Goal: Transaction & Acquisition: Purchase product/service

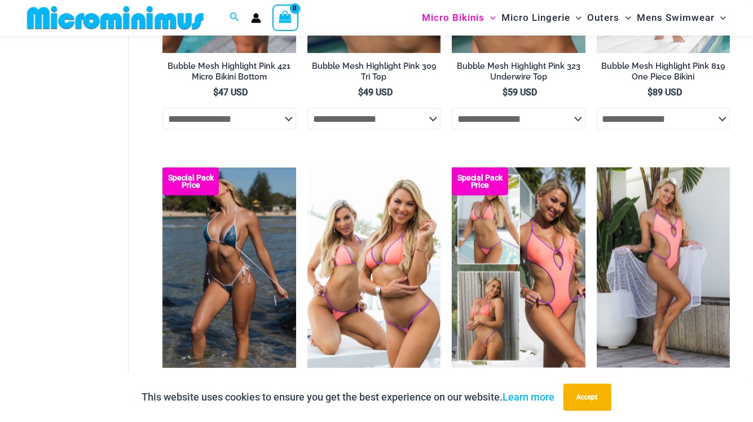
scroll to position [1513, 0]
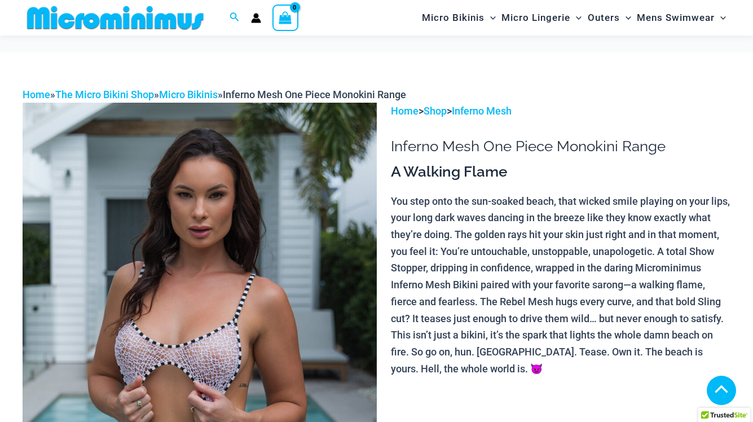
scroll to position [384, 0]
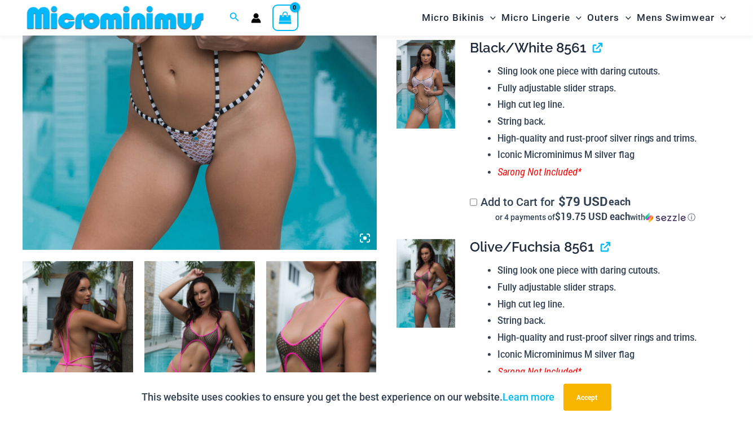
click at [65, 312] on img at bounding box center [78, 344] width 111 height 166
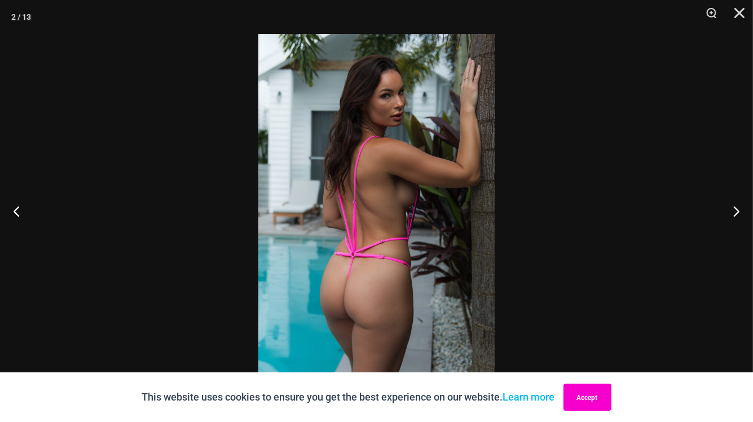
click at [590, 398] on button "Accept" at bounding box center [587, 397] width 48 height 27
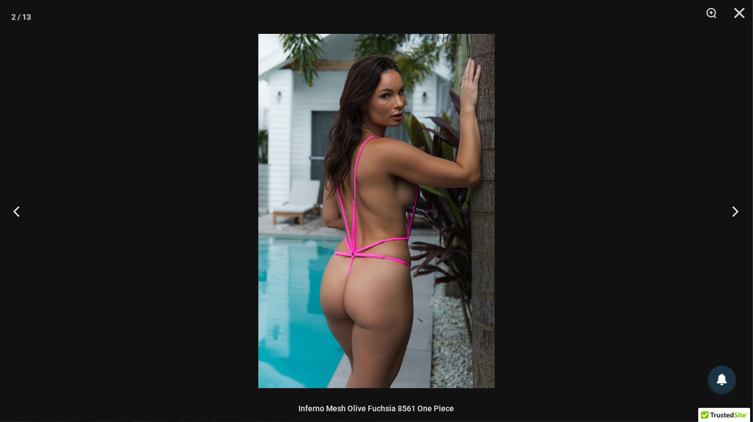
click at [737, 214] on button "Next" at bounding box center [732, 211] width 42 height 56
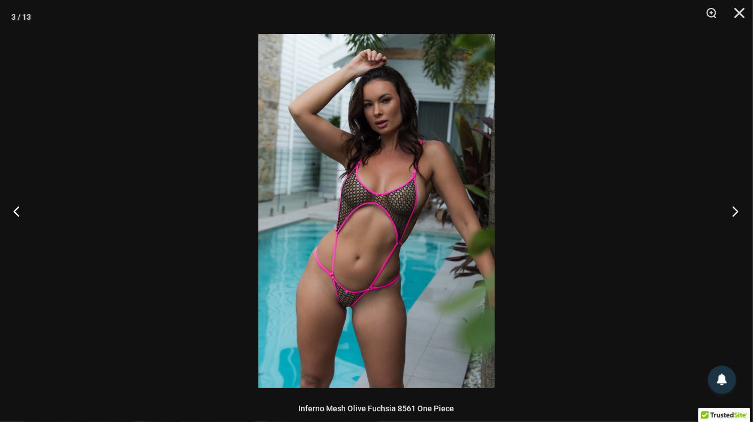
click at [737, 214] on button "Next" at bounding box center [732, 211] width 42 height 56
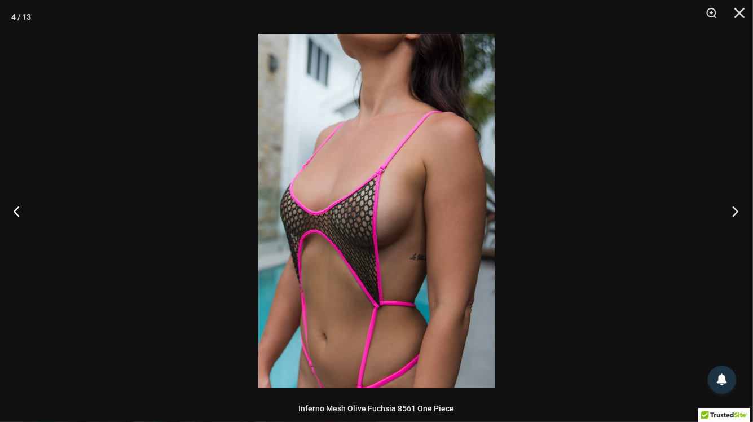
click at [737, 214] on button "Next" at bounding box center [732, 211] width 42 height 56
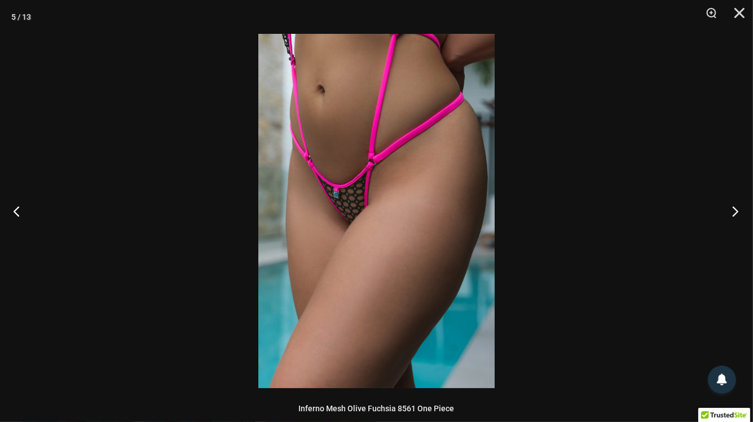
click at [737, 214] on button "Next" at bounding box center [732, 211] width 42 height 56
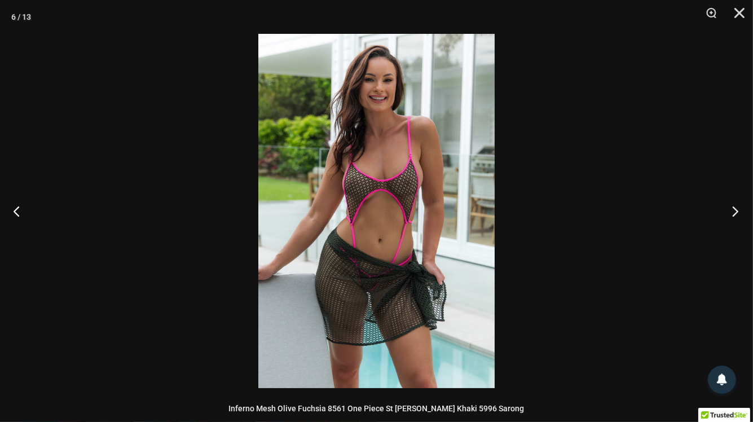
click at [737, 214] on button "Next" at bounding box center [732, 211] width 42 height 56
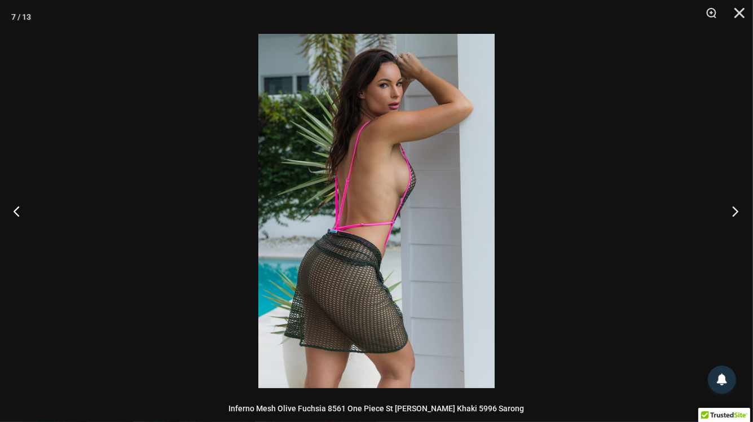
click at [737, 214] on button "Next" at bounding box center [732, 211] width 42 height 56
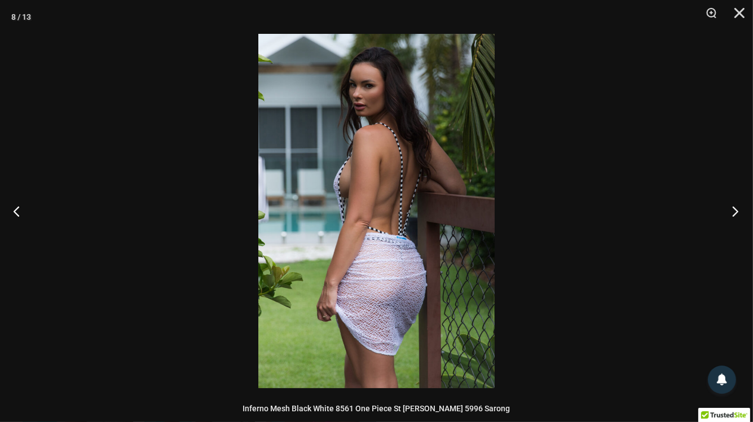
click at [737, 214] on button "Next" at bounding box center [732, 211] width 42 height 56
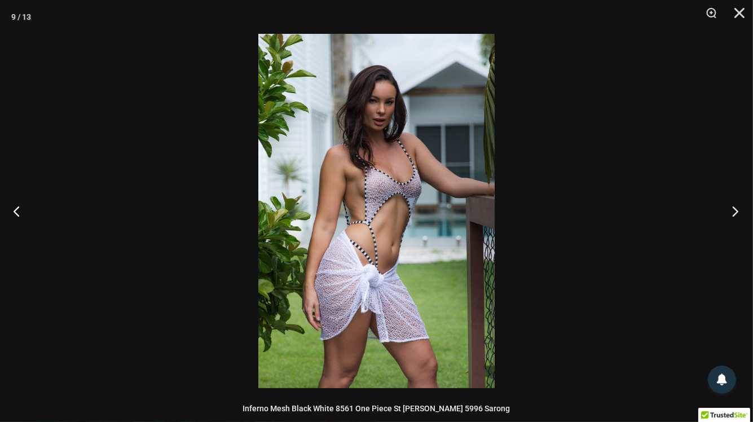
click at [737, 214] on button "Next" at bounding box center [732, 211] width 42 height 56
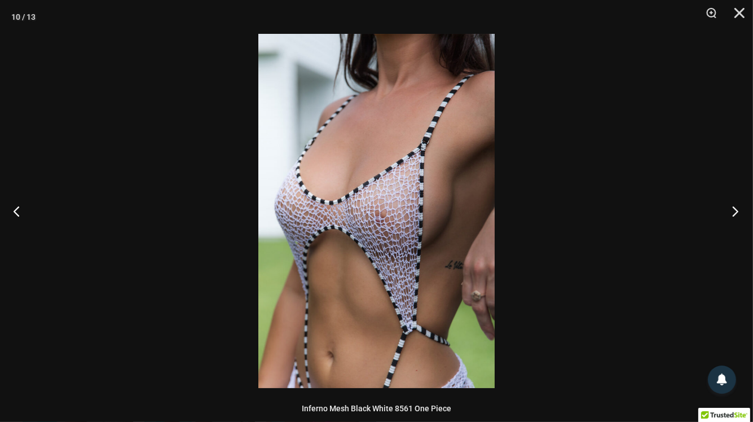
click at [737, 214] on button "Next" at bounding box center [732, 211] width 42 height 56
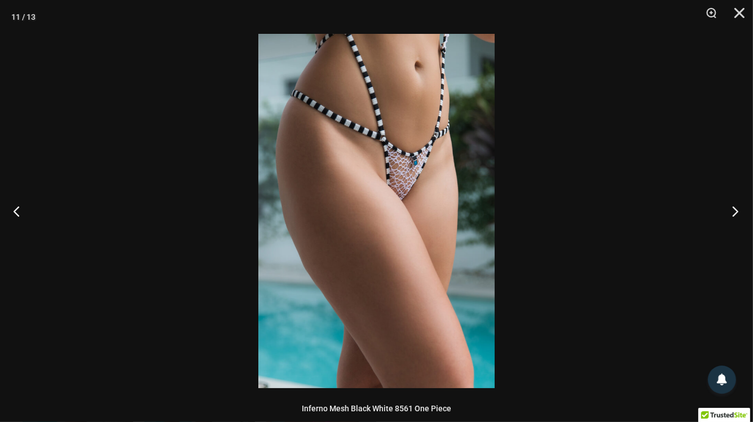
click at [737, 214] on button "Next" at bounding box center [732, 211] width 42 height 56
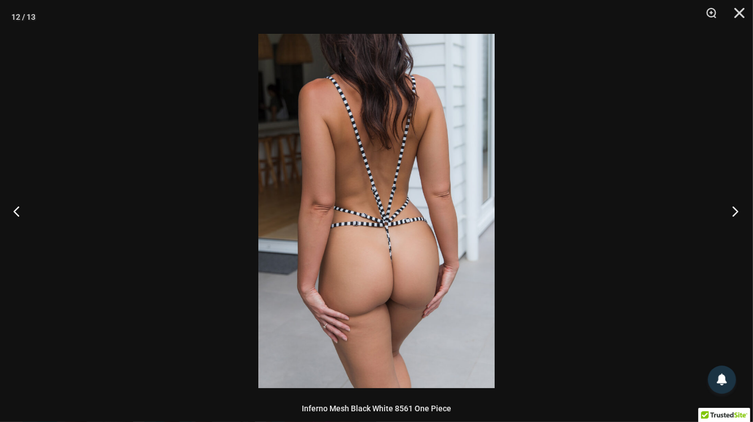
click at [737, 214] on button "Next" at bounding box center [732, 211] width 42 height 56
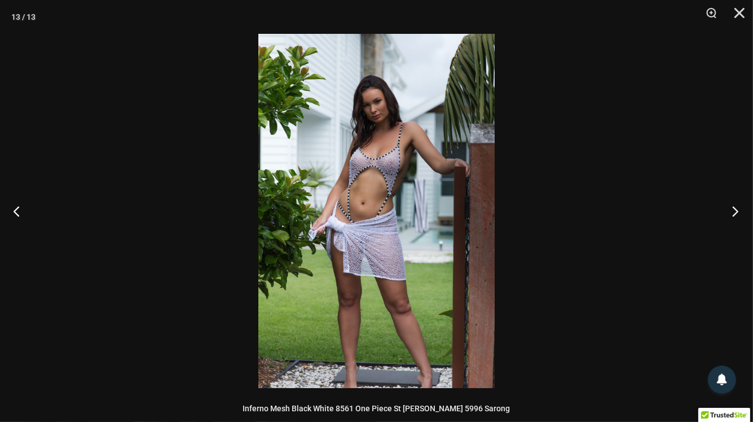
click at [737, 214] on button "Next" at bounding box center [732, 211] width 42 height 56
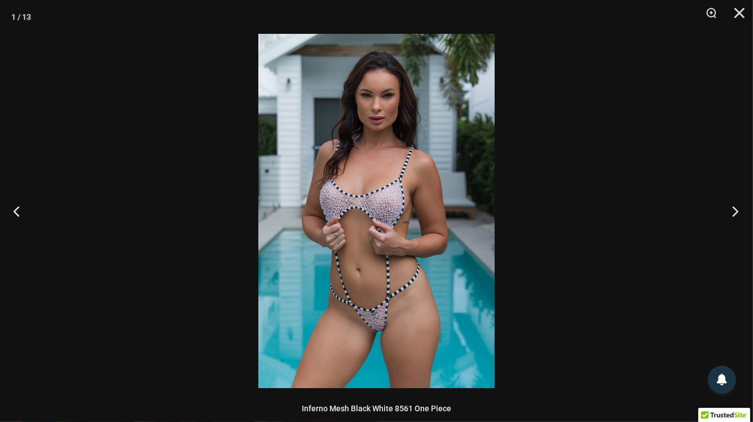
click at [737, 214] on button "Next" at bounding box center [732, 211] width 42 height 56
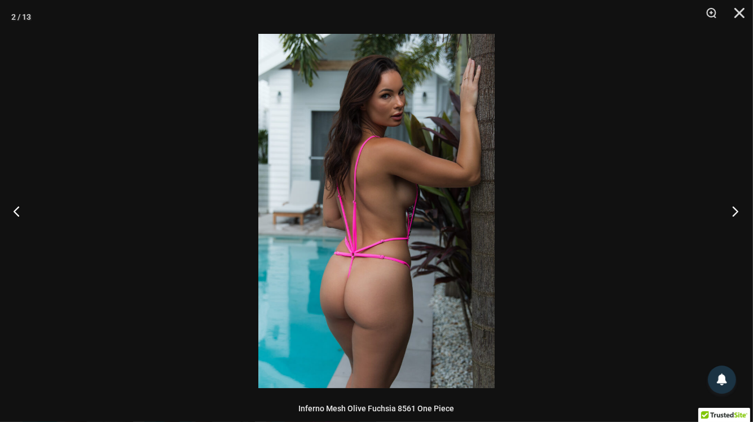
click at [737, 214] on button "Next" at bounding box center [732, 211] width 42 height 56
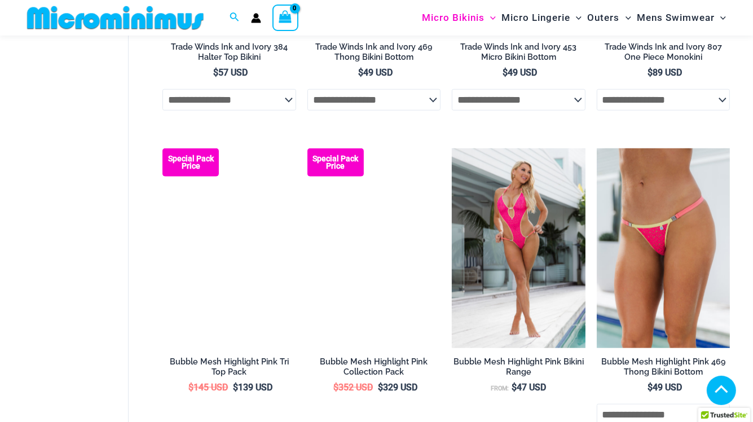
scroll to position [953, 0]
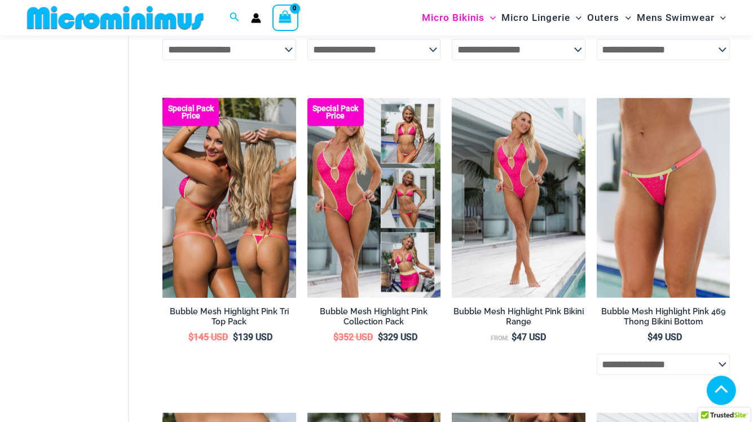
click at [272, 190] on img at bounding box center [228, 198] width 133 height 200
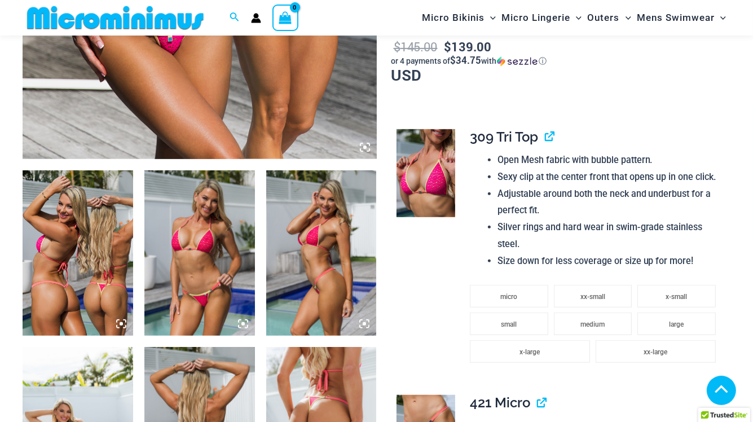
scroll to position [499, 0]
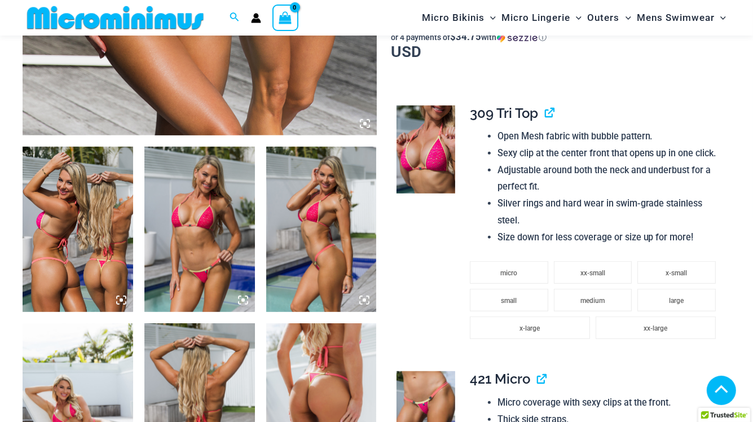
click at [108, 223] on img at bounding box center [78, 230] width 111 height 166
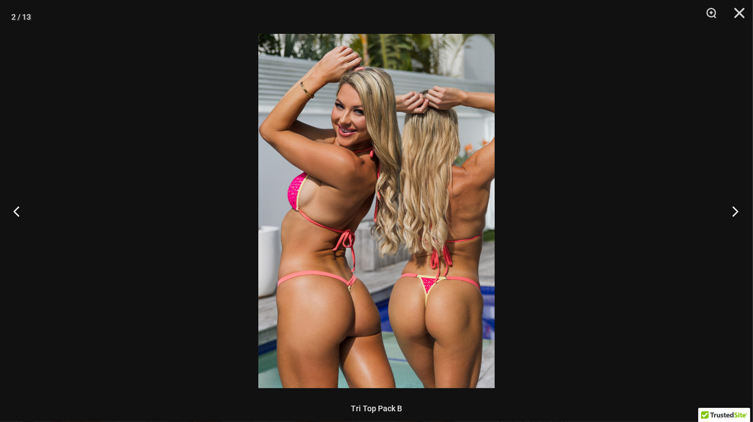
click at [734, 214] on button "Next" at bounding box center [732, 211] width 42 height 56
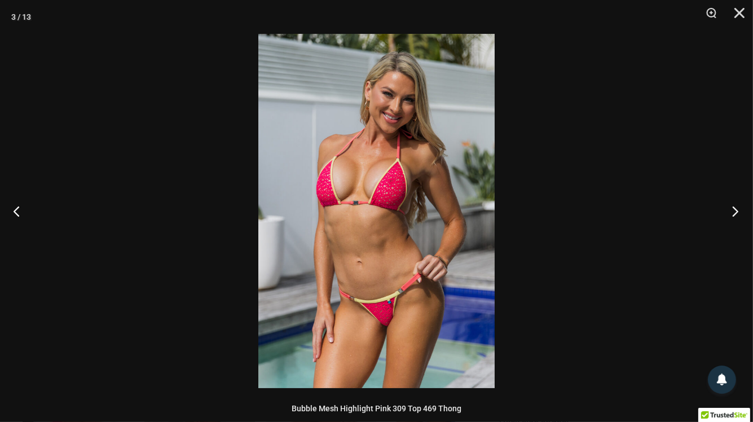
click at [734, 214] on button "Next" at bounding box center [732, 211] width 42 height 56
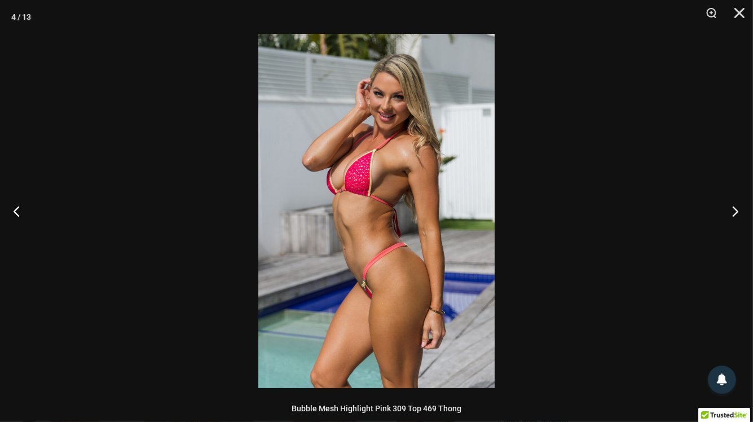
click at [734, 214] on button "Next" at bounding box center [732, 211] width 42 height 56
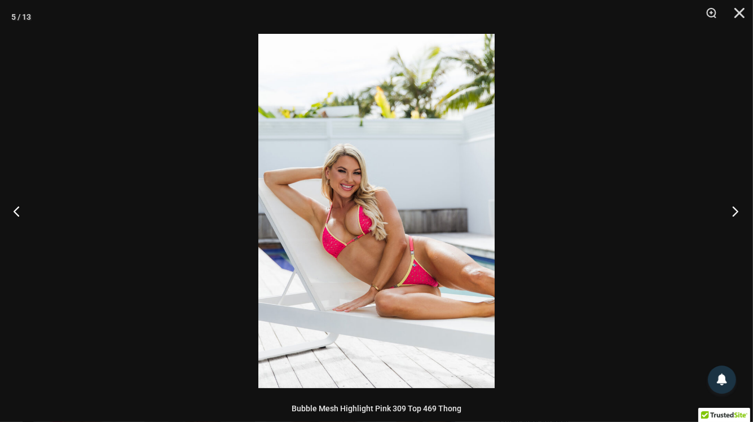
click at [734, 214] on button "Next" at bounding box center [732, 211] width 42 height 56
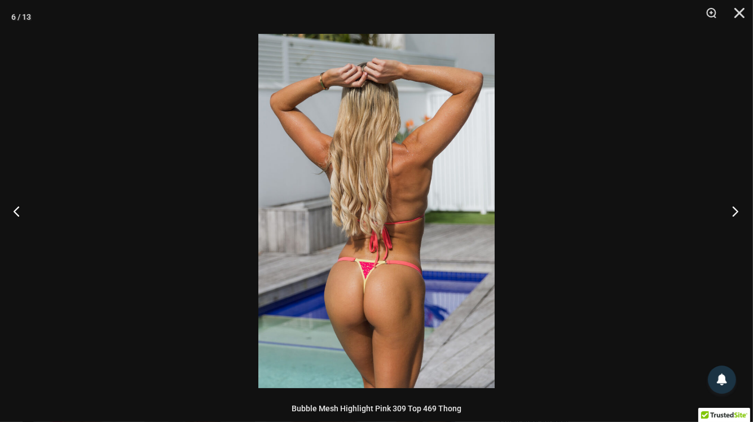
click at [734, 214] on button "Next" at bounding box center [732, 211] width 42 height 56
